Goal: Obtain resource: Download file/media

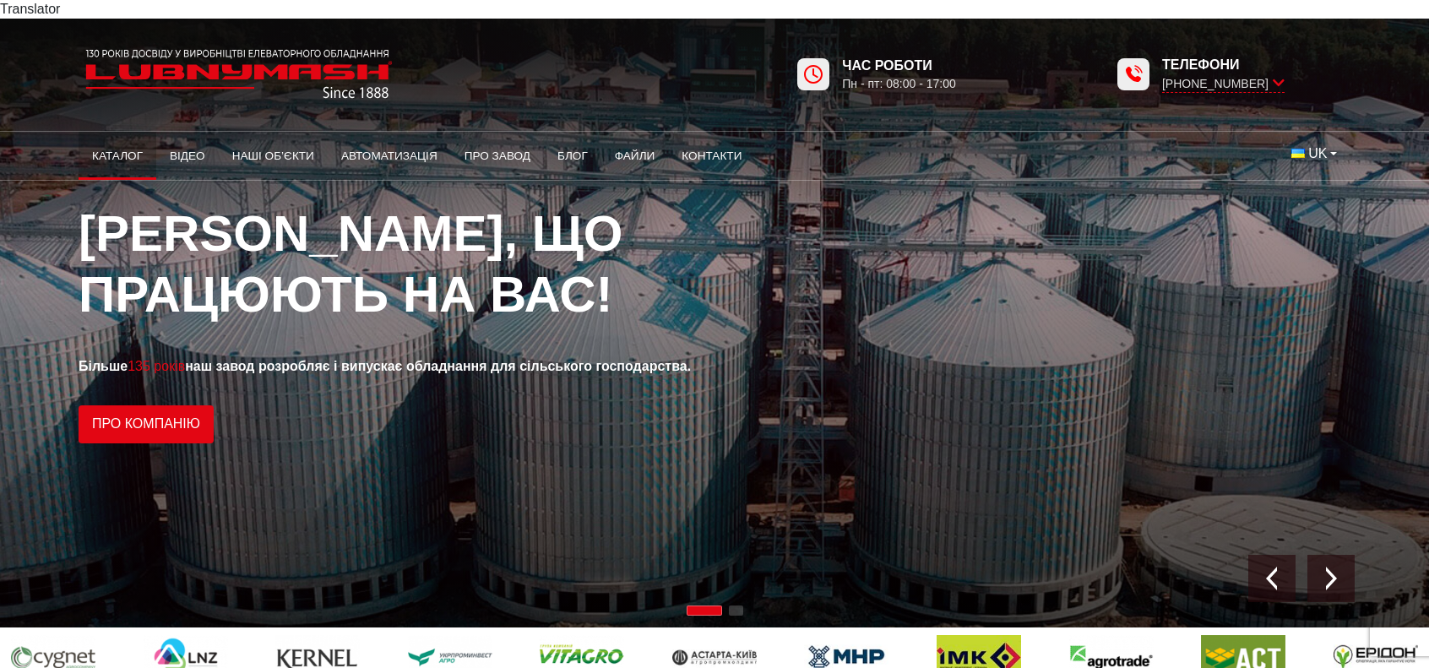
click at [132, 138] on link "Каталог" at bounding box center [118, 156] width 78 height 37
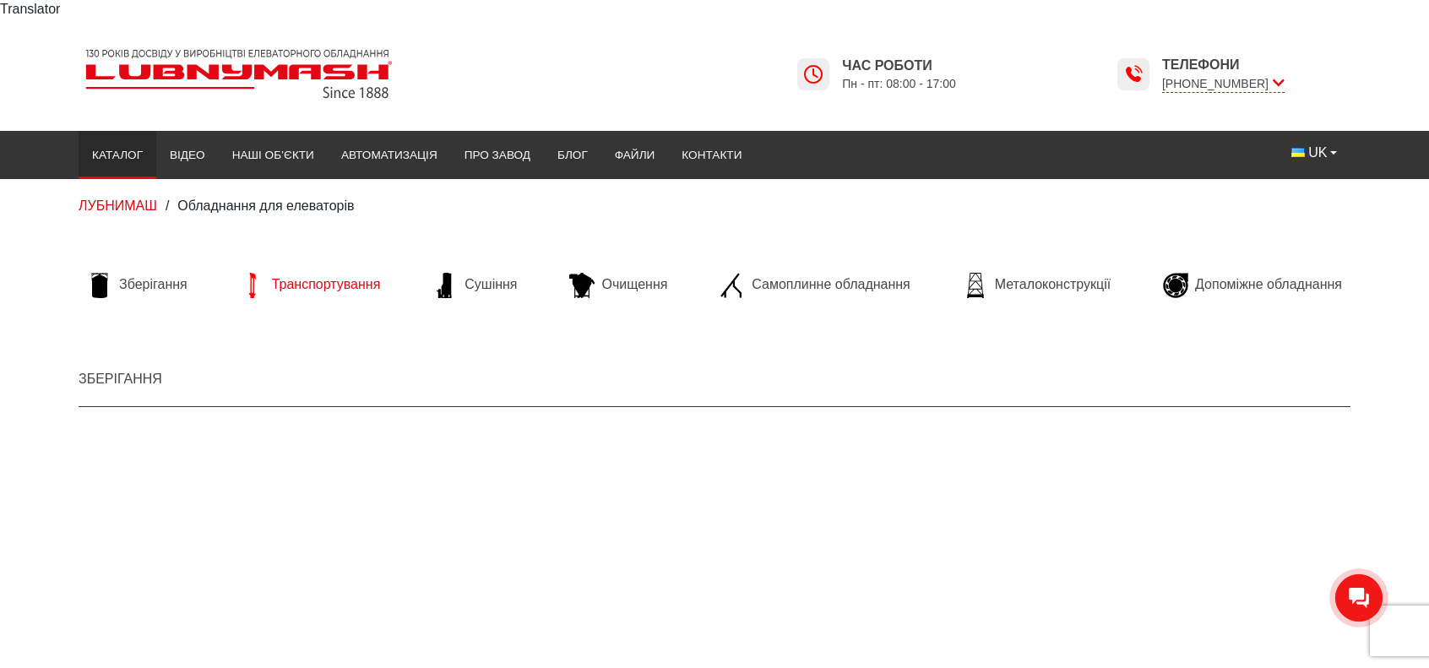
click at [350, 275] on span "Транспортування" at bounding box center [326, 284] width 109 height 19
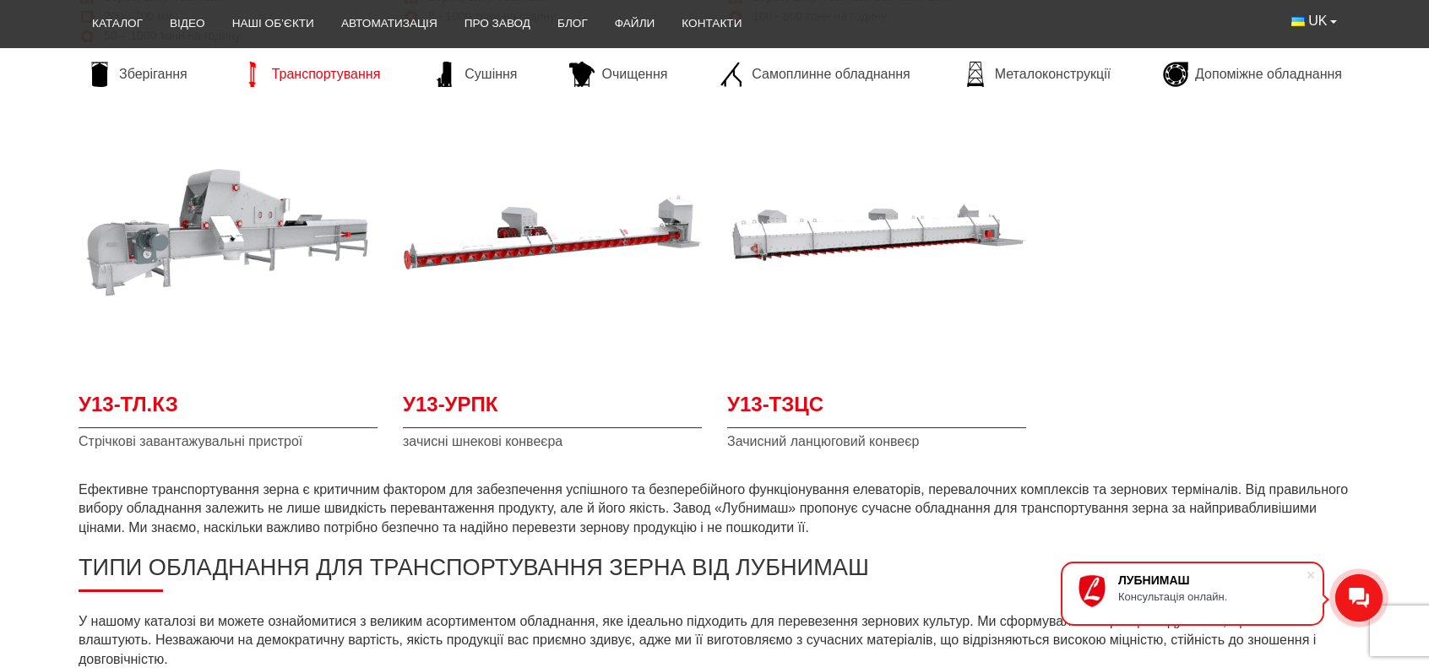
scroll to position [844, 0]
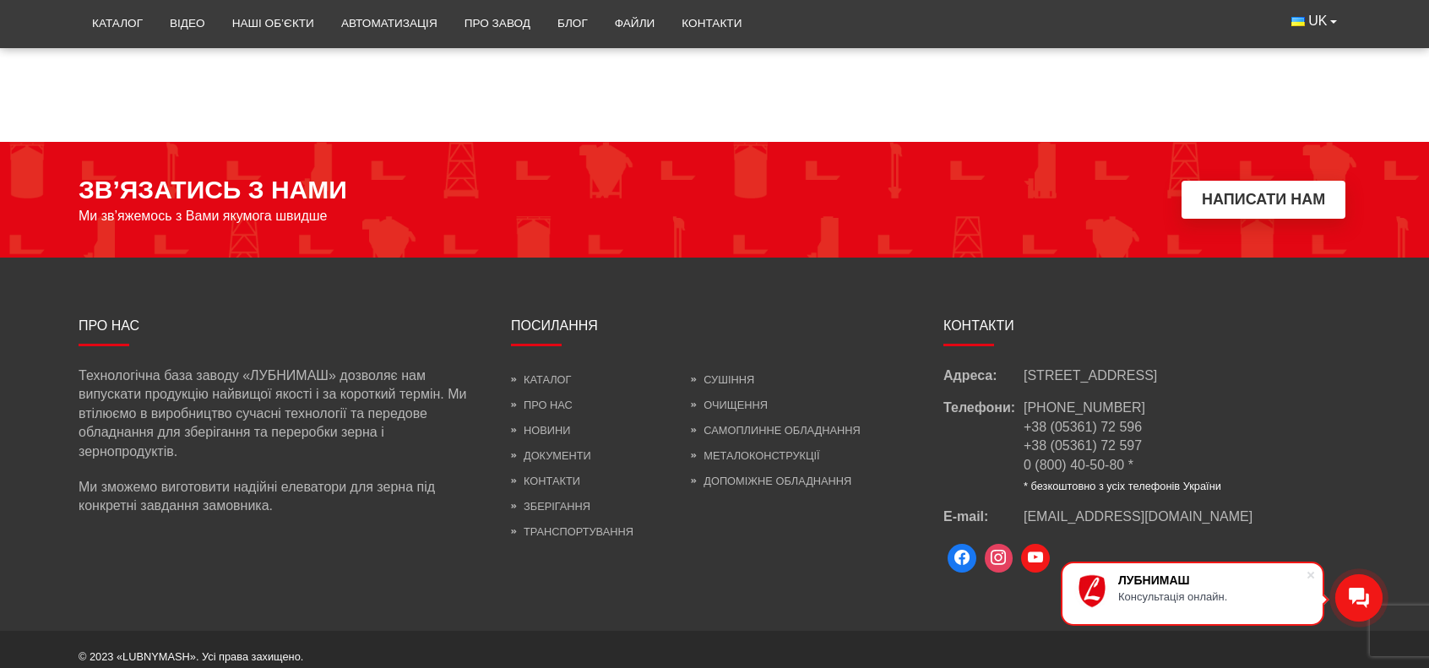
scroll to position [844, 0]
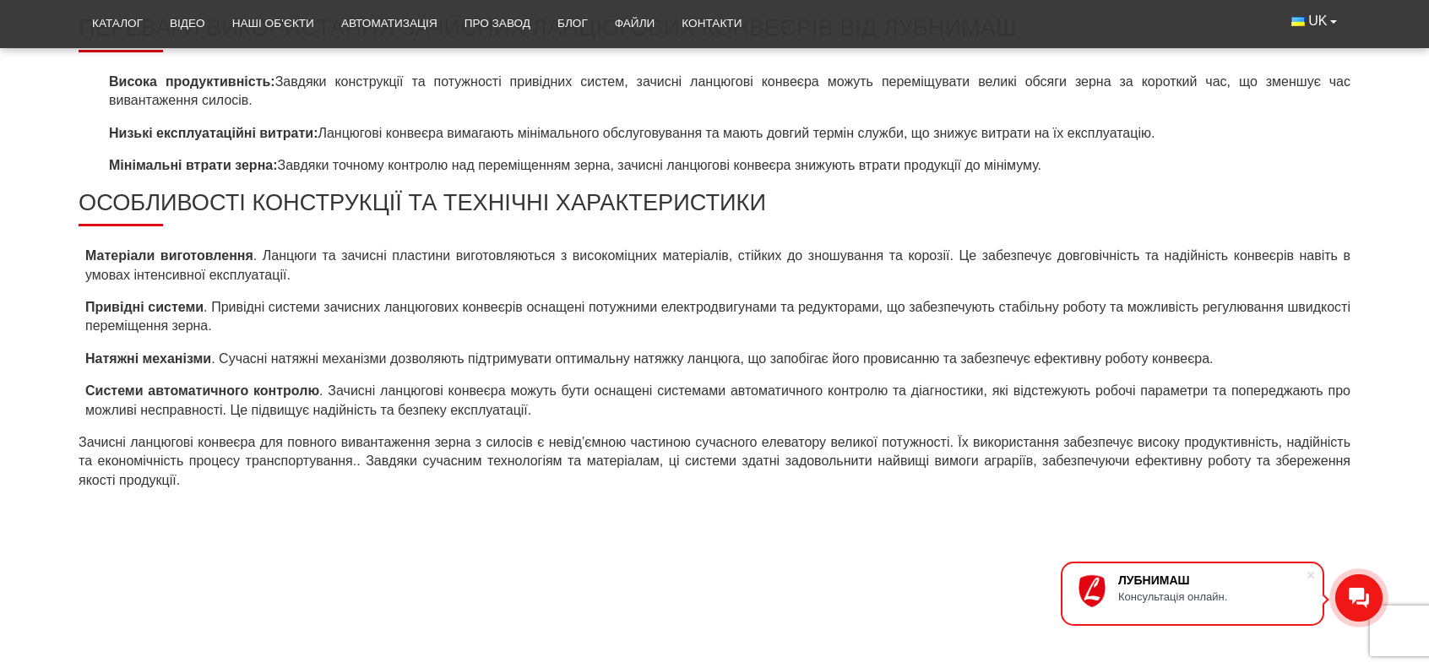
scroll to position [1552, 0]
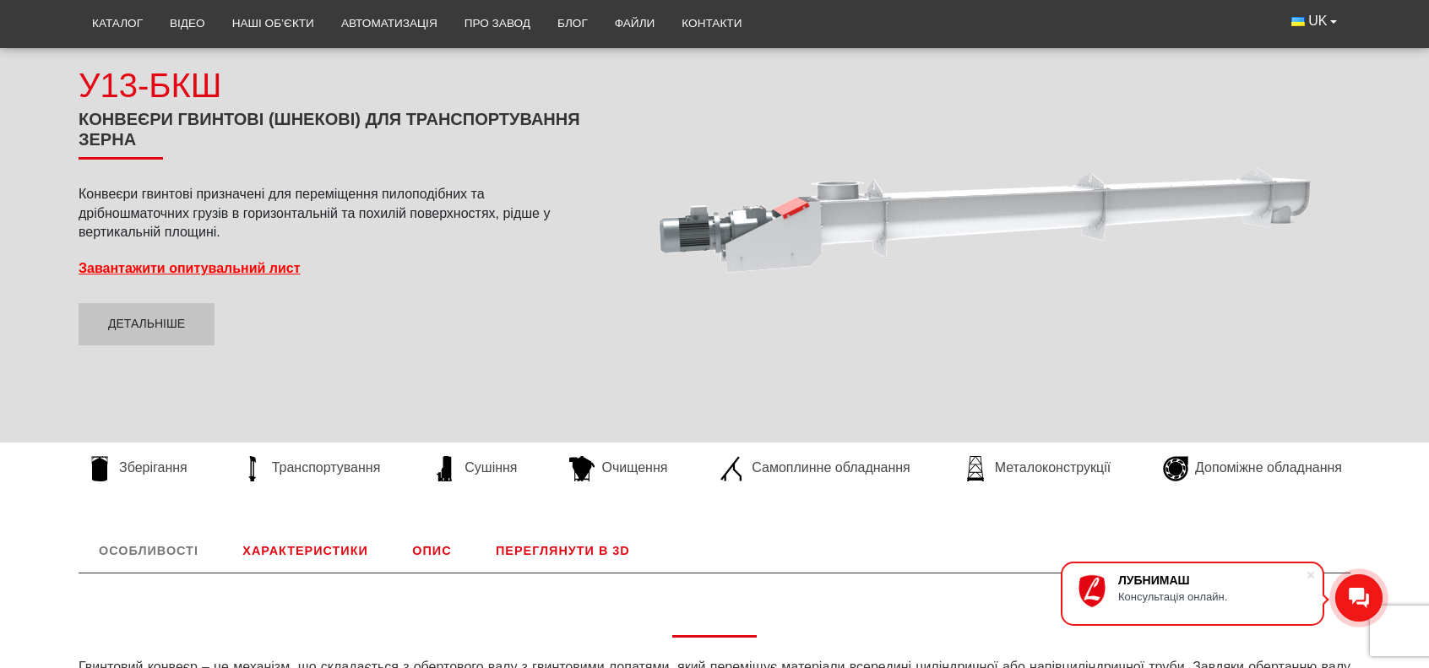
scroll to position [253, 0]
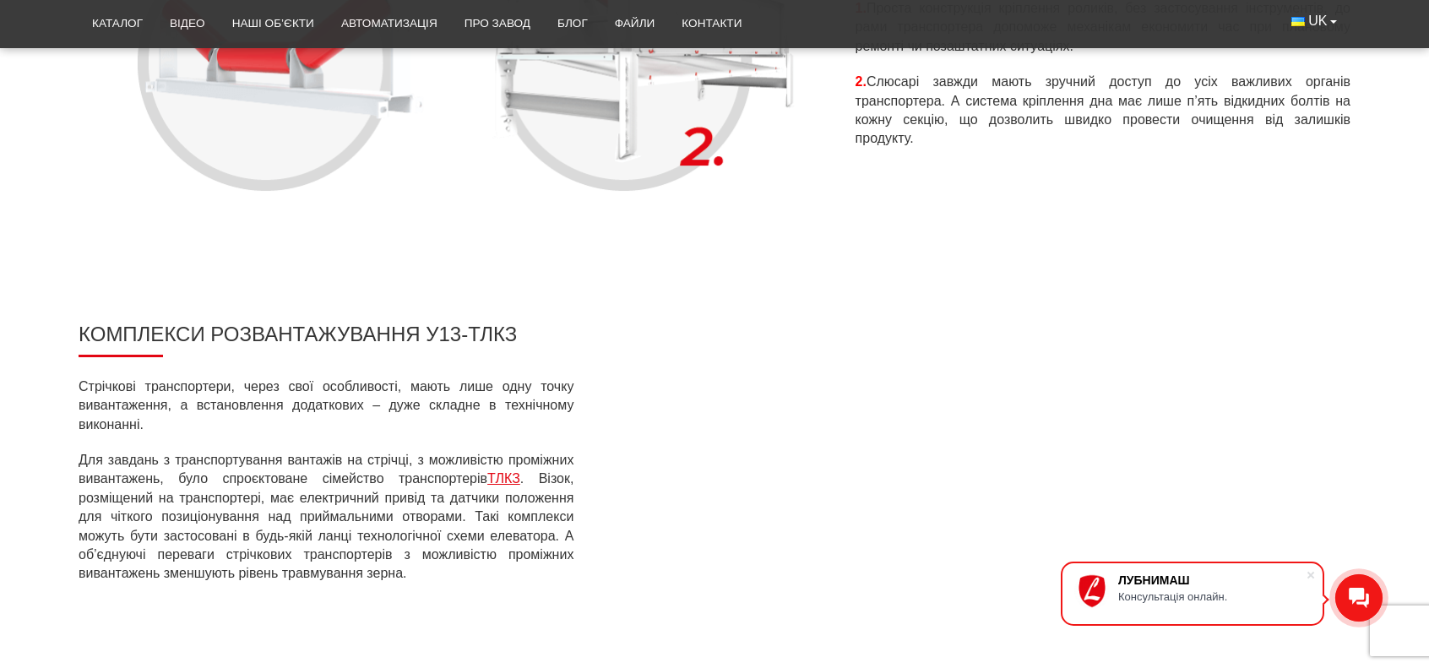
scroll to position [929, 0]
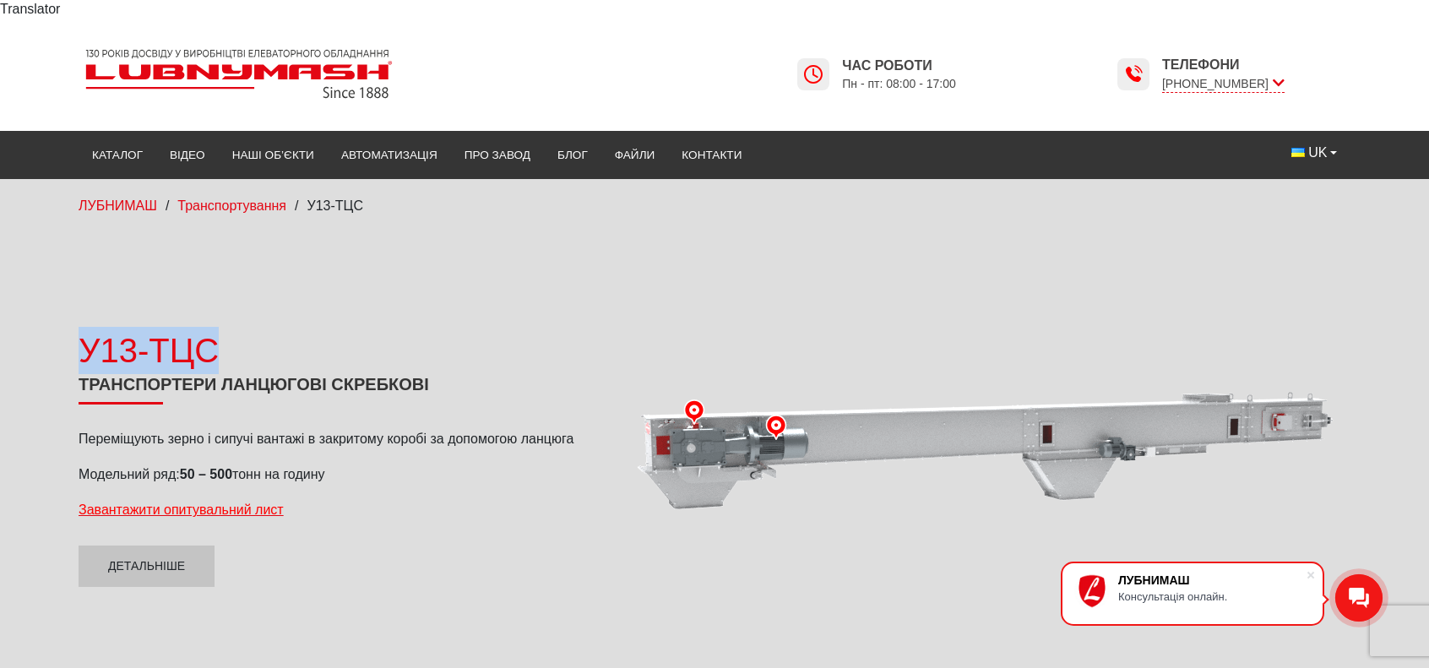
drag, startPoint x: 233, startPoint y: 317, endPoint x: 68, endPoint y: 339, distance: 166.9
click at [68, 339] on div "У13-ТЦС Транспортери ланцюгові скребкові Переміщують зерно і сипучі вантажі в з…" at bounding box center [336, 457] width 540 height 261
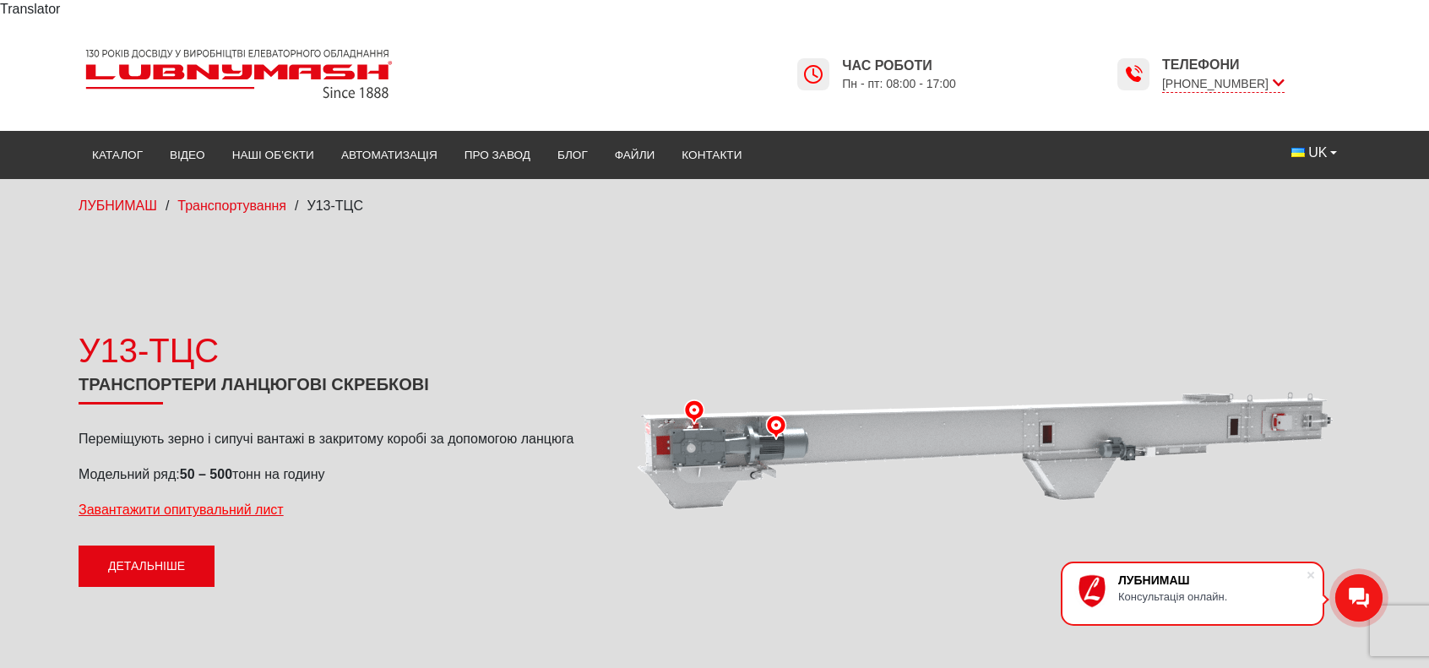
click at [189, 545] on link "Детальніше" at bounding box center [147, 566] width 136 height 42
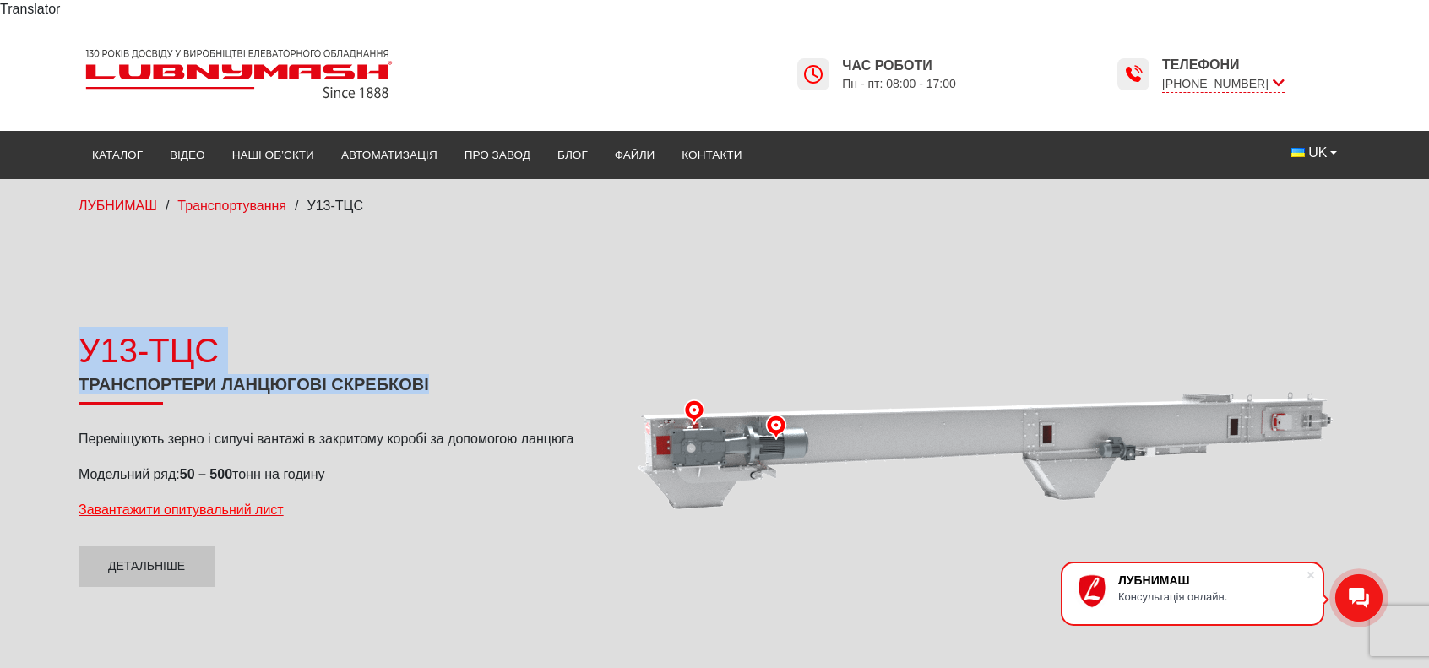
drag, startPoint x: 81, startPoint y: 328, endPoint x: 394, endPoint y: 367, distance: 315.7
click at [469, 366] on div "У13-ТЦС Транспортери ланцюгові скребкові Переміщують зерно і сипучі вантажі в з…" at bounding box center [336, 457] width 515 height 261
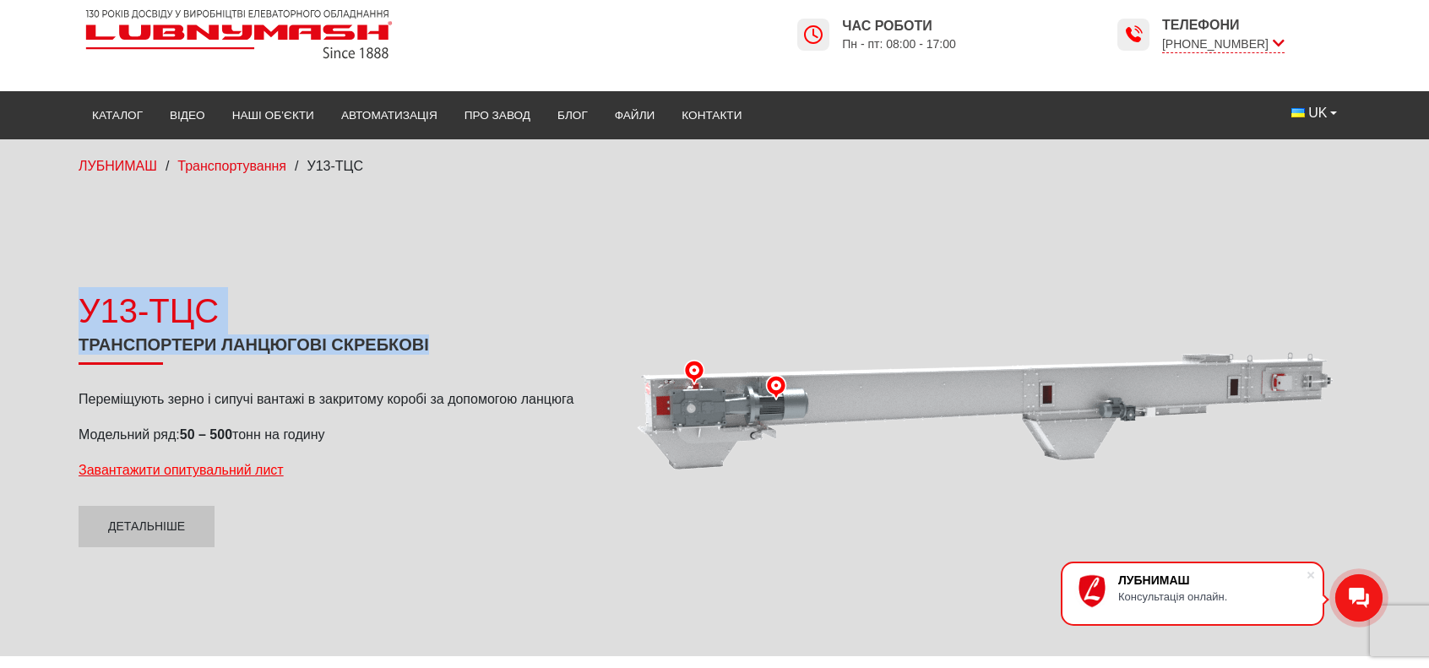
scroll to position [422, 0]
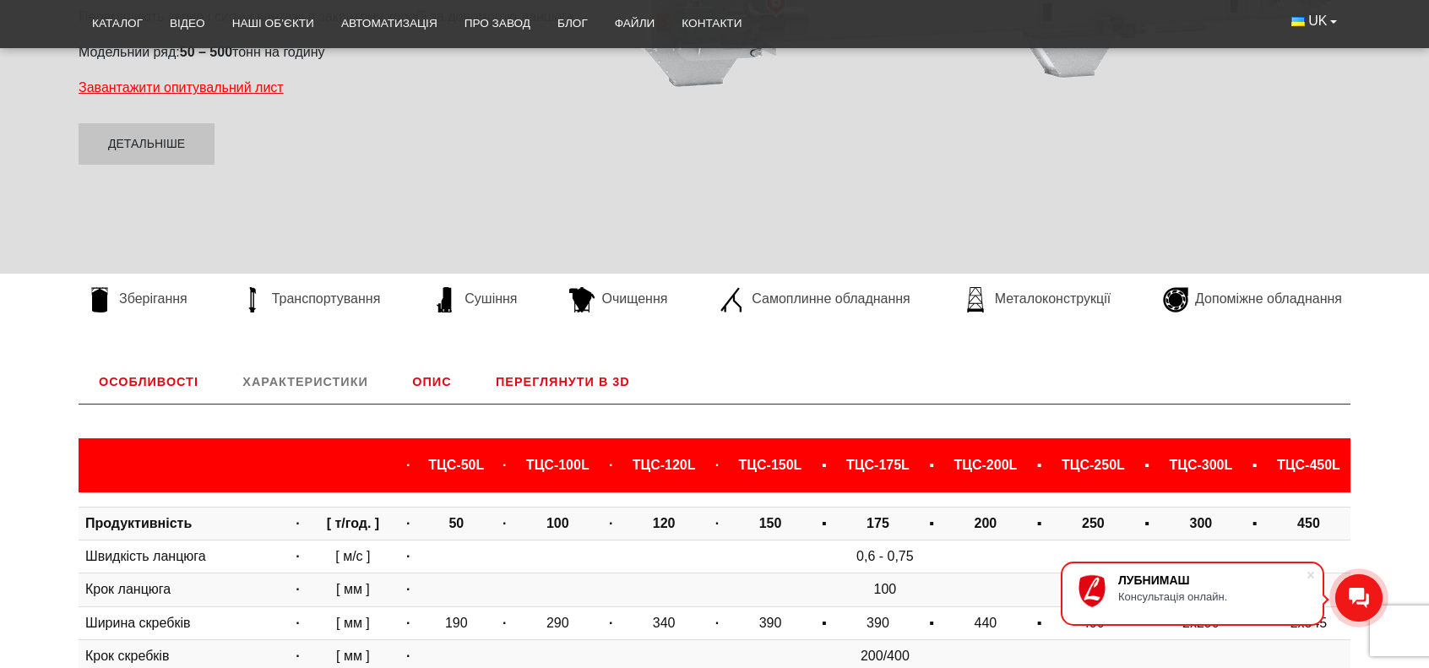
click at [424, 361] on link "Опис" at bounding box center [431, 382] width 79 height 44
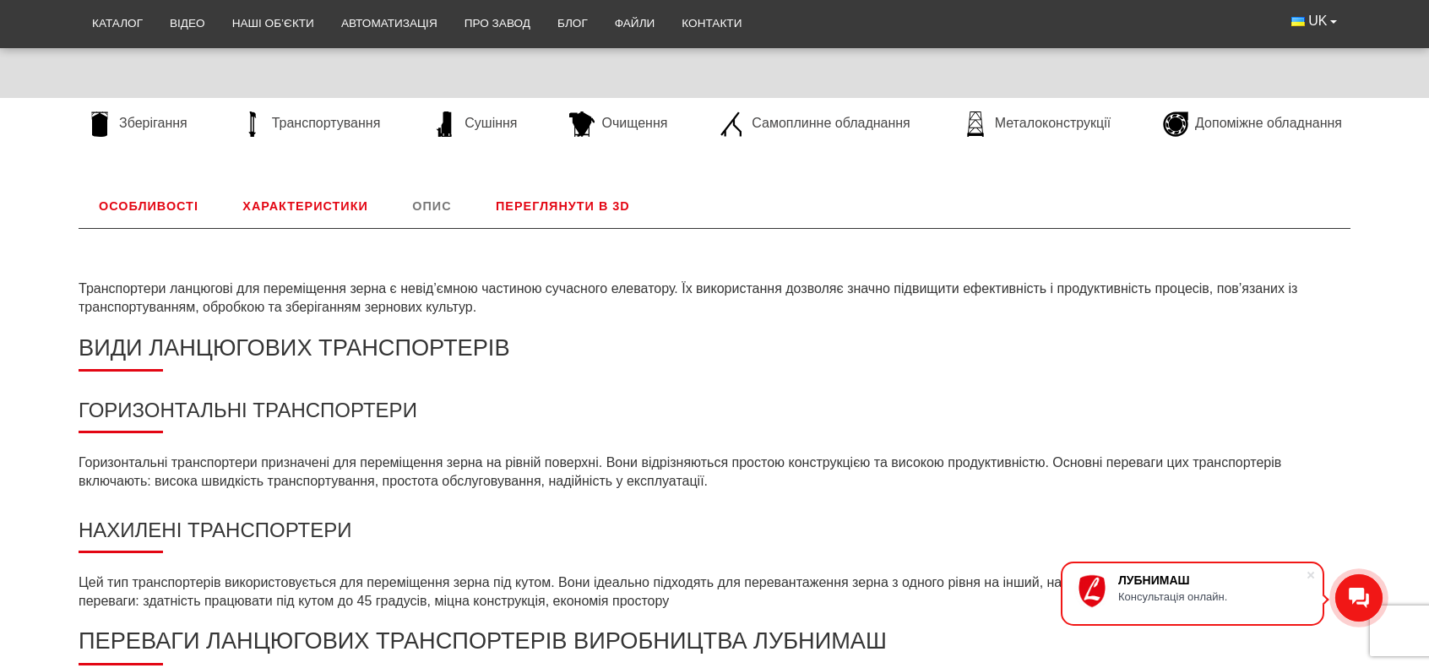
scroll to position [281, 0]
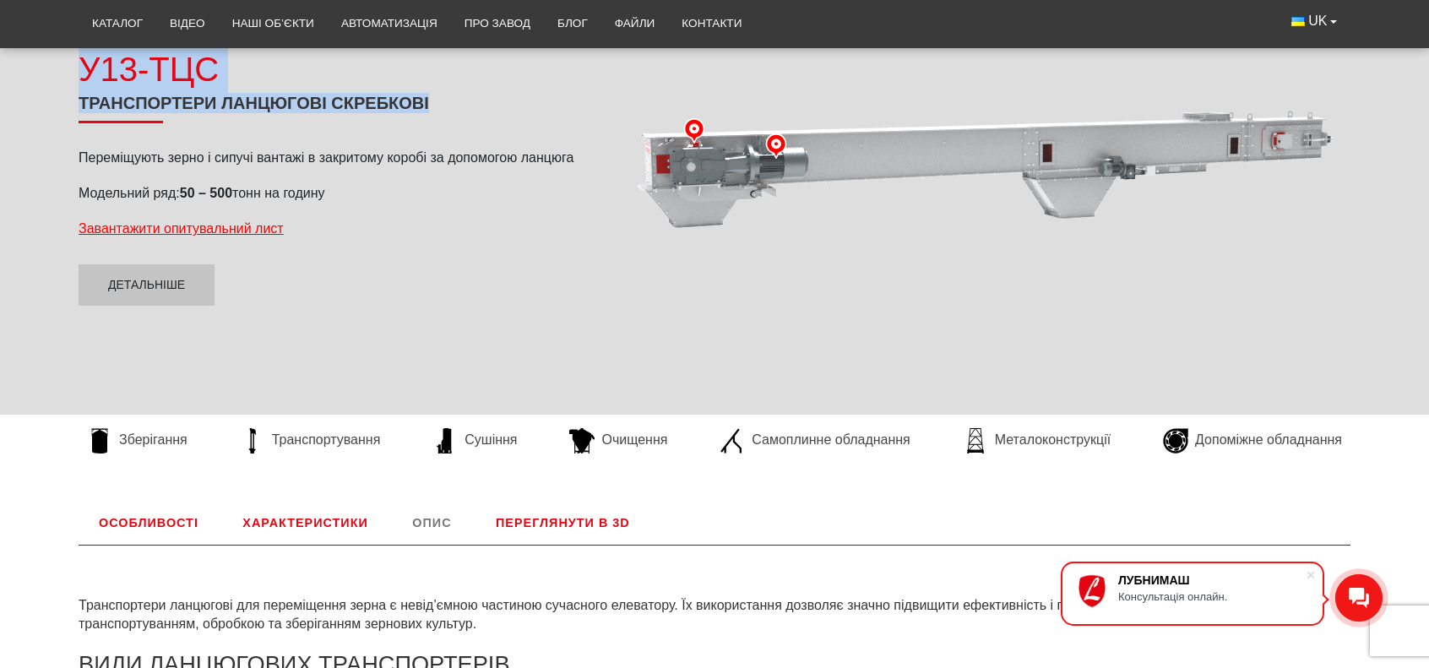
click at [271, 501] on link "Характеристики" at bounding box center [304, 523] width 165 height 44
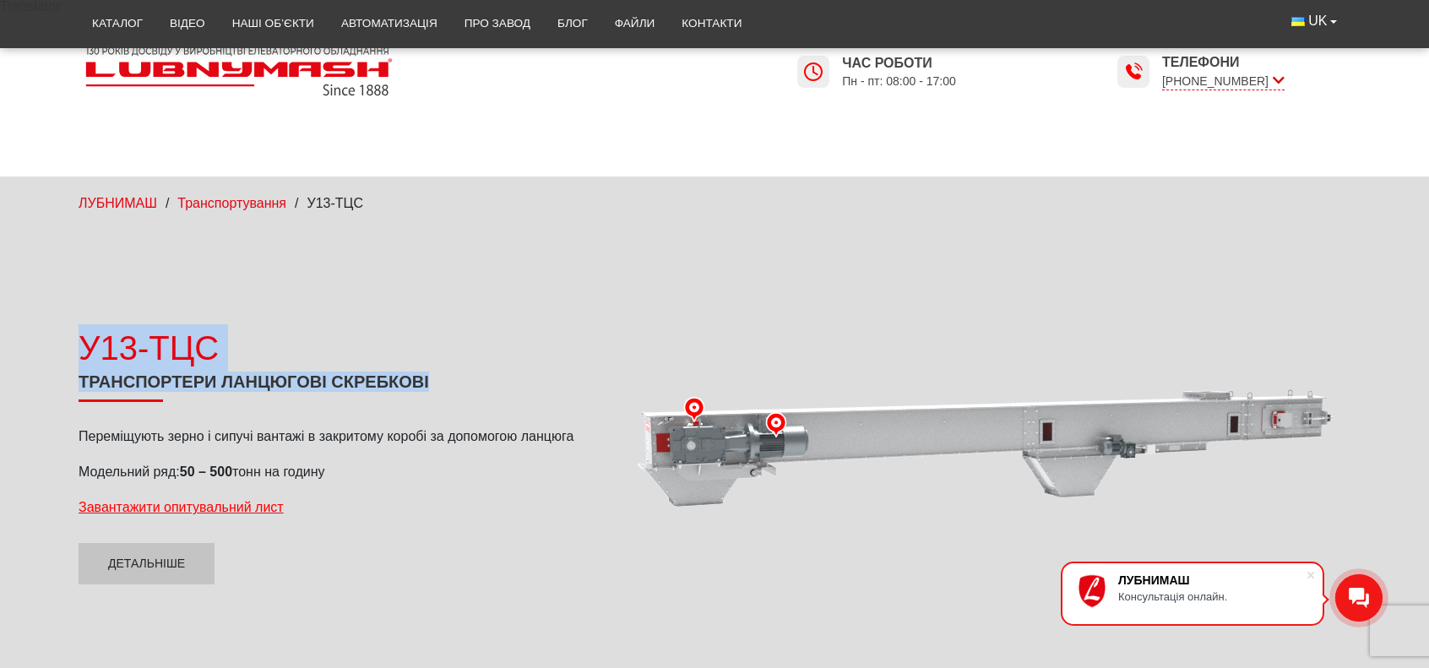
scroll to position [0, 0]
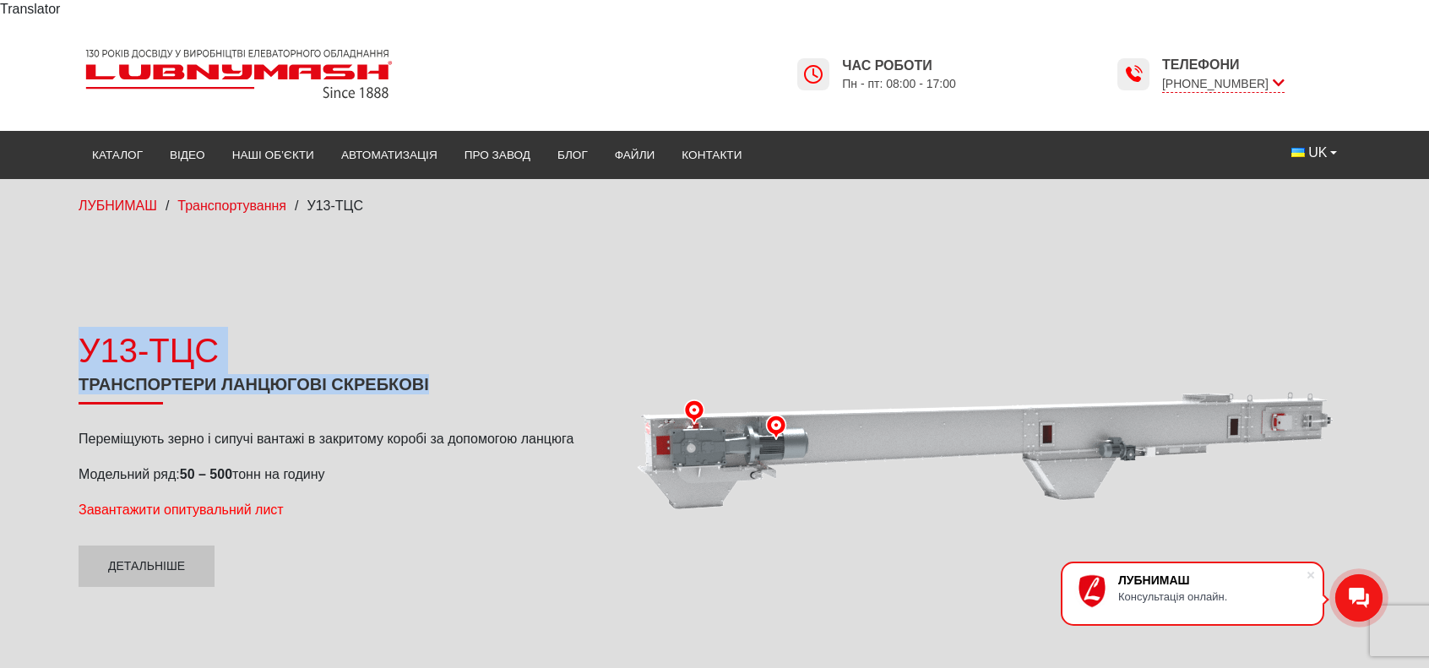
click at [197, 502] on span "Завантажити опитувальний лист" at bounding box center [181, 509] width 205 height 14
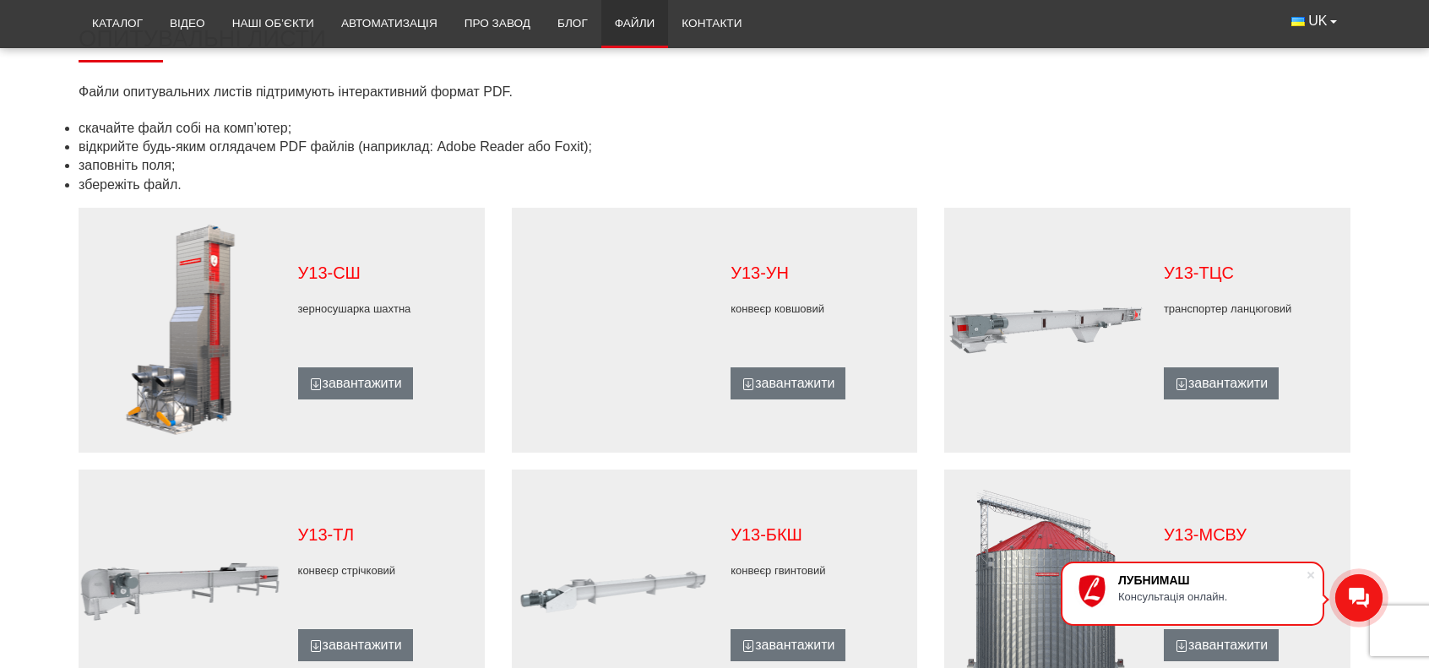
scroll to position [844, 0]
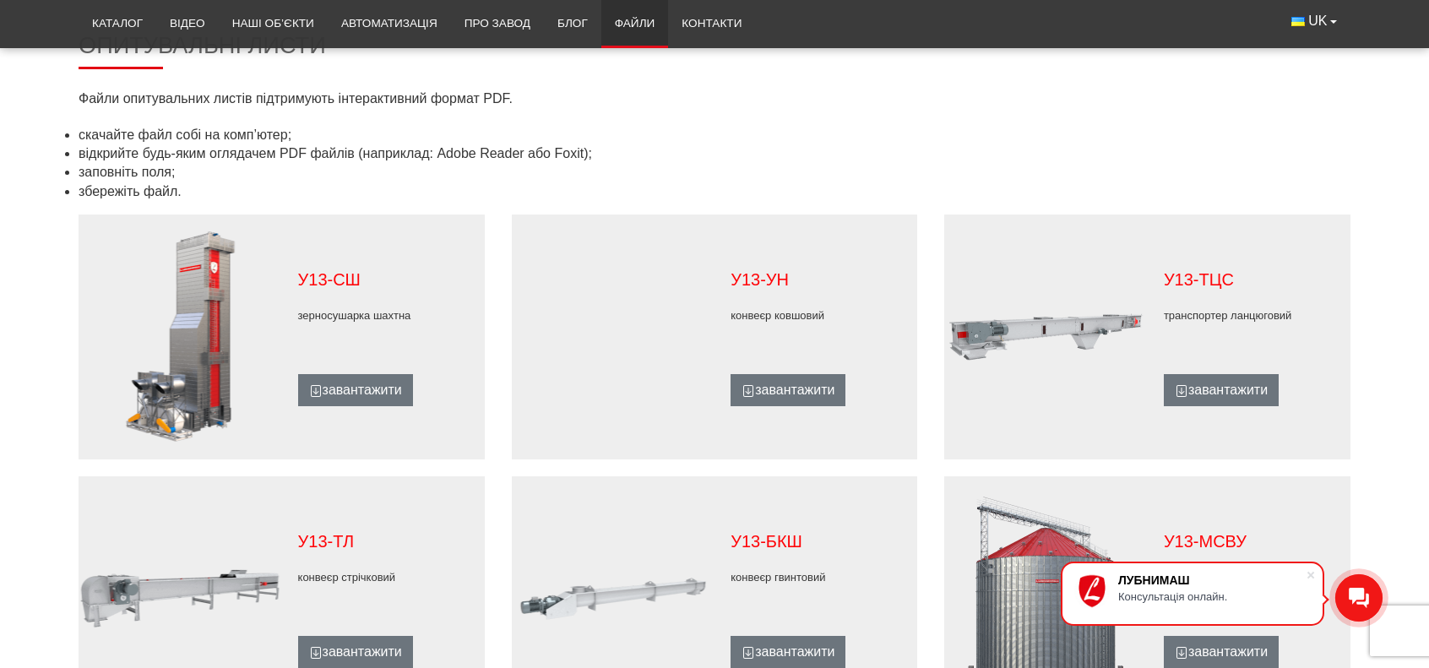
click at [1088, 307] on figure at bounding box center [1045, 336] width 203 height 211
click at [1230, 379] on link "завантажити" at bounding box center [1221, 390] width 115 height 32
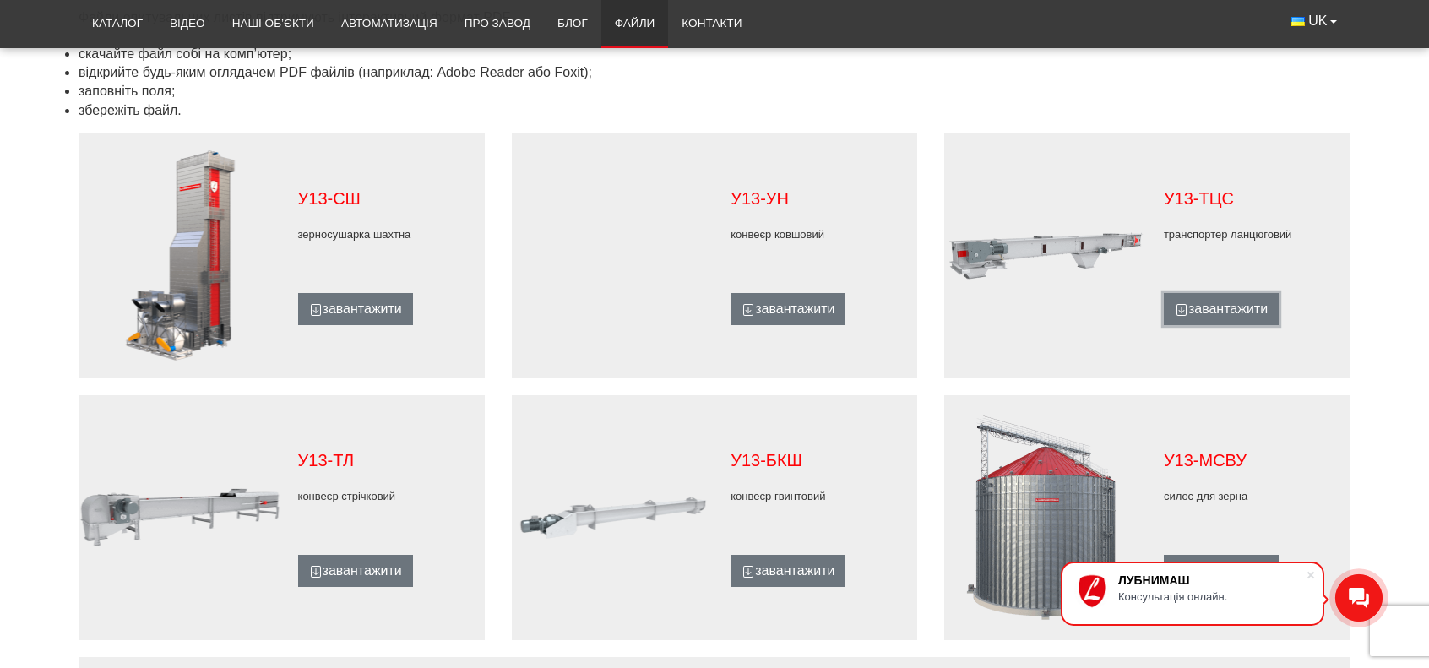
scroll to position [1267, 0]
